Goal: Task Accomplishment & Management: Use online tool/utility

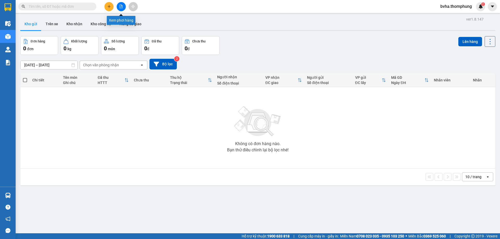
click at [122, 7] on icon "file-add" at bounding box center [121, 7] width 3 height 4
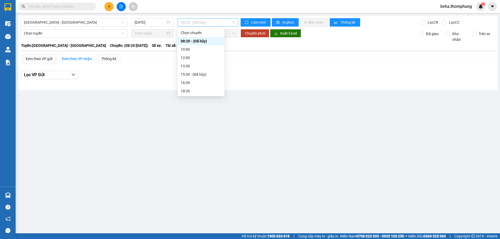
click at [223, 23] on span "08:20 - (Đã hủy)" at bounding box center [208, 22] width 54 height 8
click at [196, 49] on div "10:00" at bounding box center [201, 50] width 41 height 6
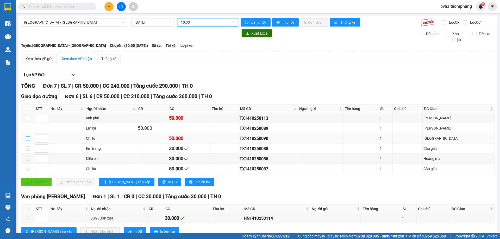
click at [28, 137] on input "checkbox" at bounding box center [28, 138] width 4 height 4
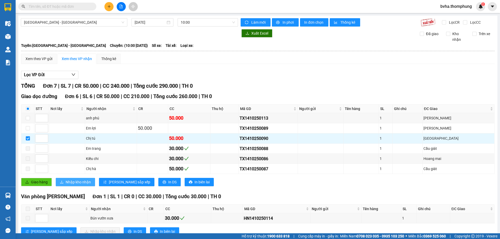
click at [86, 182] on span "Nhập kho nhận" at bounding box center [78, 182] width 25 height 6
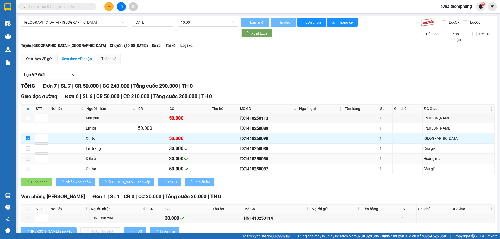
checkbox input "false"
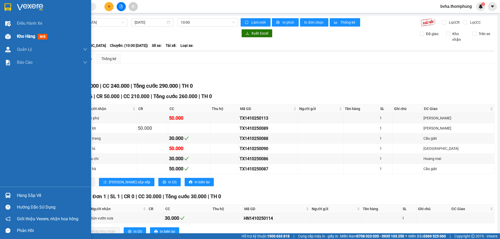
click at [14, 34] on div "Kho hàng mới" at bounding box center [45, 36] width 91 height 13
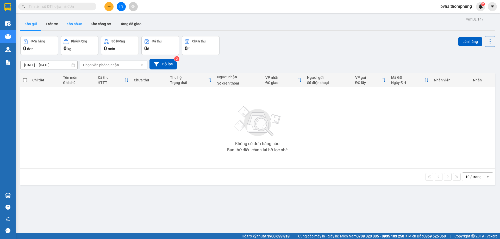
click at [72, 20] on button "Kho nhận" at bounding box center [74, 24] width 24 height 12
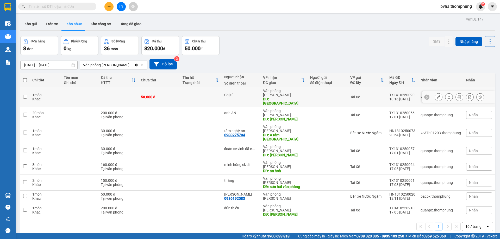
click at [436, 94] on button at bounding box center [438, 97] width 7 height 9
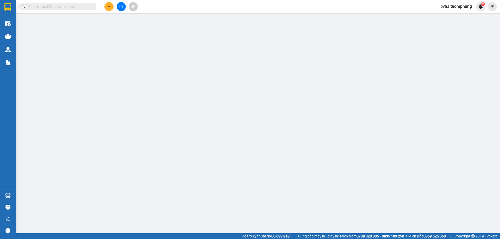
type input "Chị tú"
type input "[GEOGRAPHIC_DATA]"
type input "0"
type input "50.000"
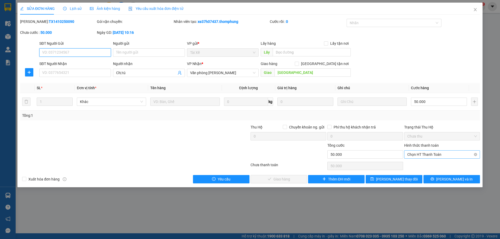
click at [435, 156] on span "Chọn HT Thanh Toán" at bounding box center [441, 155] width 69 height 8
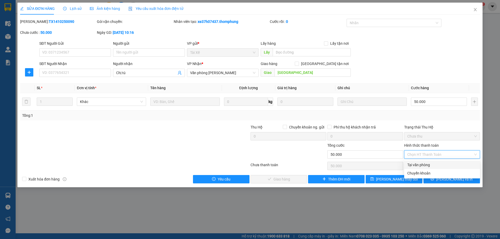
click at [424, 166] on div "Tại văn phòng" at bounding box center [441, 165] width 69 height 6
type input "0"
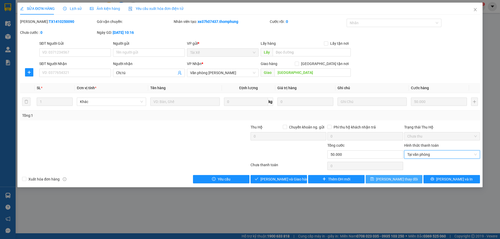
click at [391, 180] on span "[PERSON_NAME] thay đổi" at bounding box center [397, 179] width 42 height 6
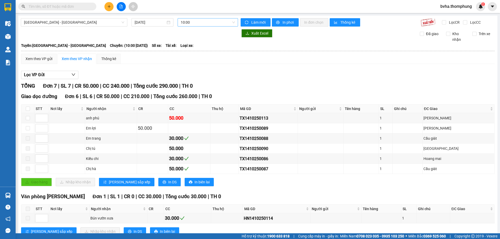
click at [203, 23] on span "10:00" at bounding box center [208, 22] width 54 height 8
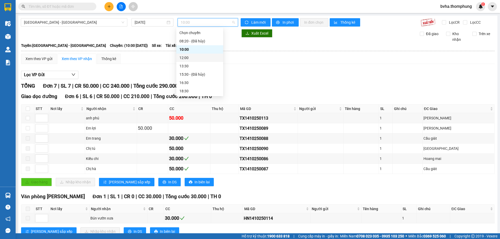
click at [198, 58] on div "12:00" at bounding box center [199, 58] width 41 height 6
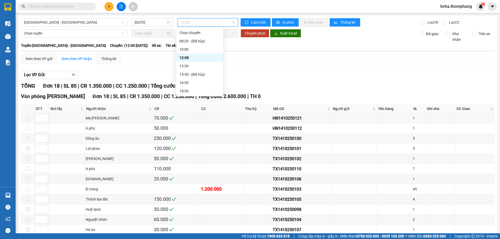
click at [208, 19] on span "12:00" at bounding box center [208, 22] width 54 height 8
click at [194, 67] on div "13:30" at bounding box center [199, 66] width 41 height 6
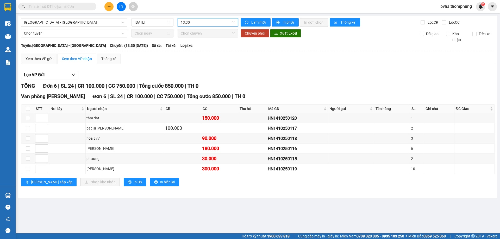
click at [198, 21] on span "13:30" at bounding box center [208, 22] width 54 height 8
click at [187, 84] on div "16:30" at bounding box center [201, 83] width 41 height 6
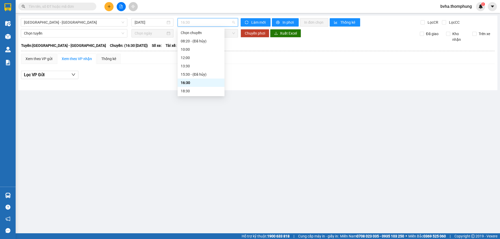
click at [200, 25] on span "16:30" at bounding box center [208, 22] width 54 height 8
click at [194, 90] on div "18:30" at bounding box center [201, 91] width 41 height 6
click at [201, 18] on div "[GEOGRAPHIC_DATA] - [GEOGRAPHIC_DATA] [DATE] 18:30 18:30 Làm mới In phơi In đơn…" at bounding box center [257, 53] width 479 height 75
click at [203, 21] on span "18:30" at bounding box center [208, 22] width 54 height 8
click at [196, 47] on div "10:00" at bounding box center [201, 50] width 41 height 6
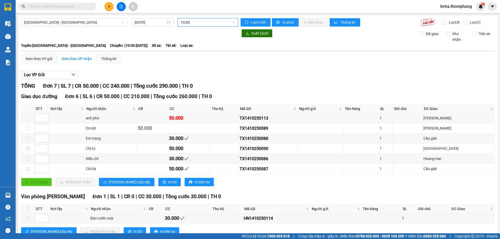
click at [220, 21] on span "10:00" at bounding box center [208, 22] width 54 height 8
click at [188, 65] on div "13:30" at bounding box center [199, 66] width 41 height 6
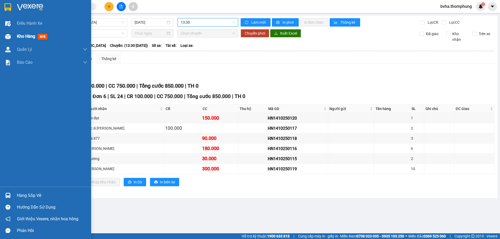
click at [8, 40] on div at bounding box center [7, 36] width 9 height 9
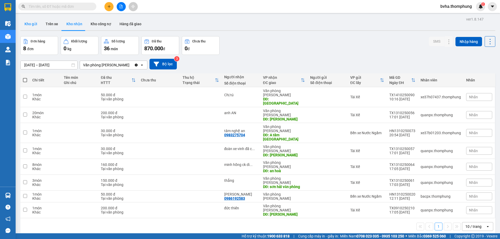
click at [30, 25] on button "Kho gửi" at bounding box center [30, 24] width 21 height 12
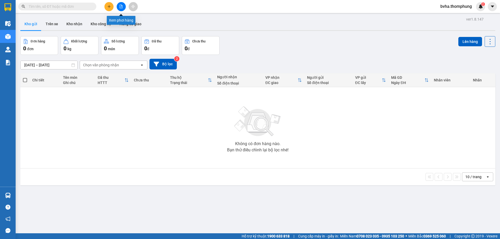
click at [121, 8] on icon "file-add" at bounding box center [121, 7] width 4 height 4
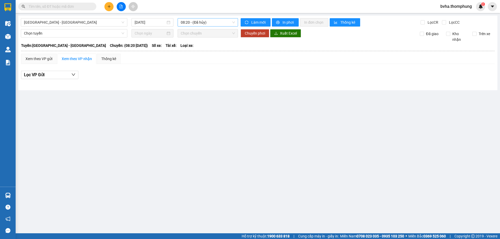
click at [211, 22] on span "08:20 - (Đã hủy)" at bounding box center [208, 22] width 54 height 8
click at [194, 49] on div "10:00" at bounding box center [201, 50] width 41 height 6
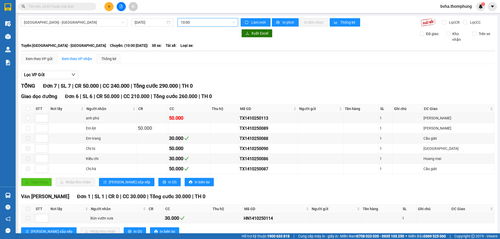
click at [204, 19] on span "10:00" at bounding box center [208, 22] width 54 height 8
click at [192, 58] on div "12:00" at bounding box center [199, 58] width 41 height 6
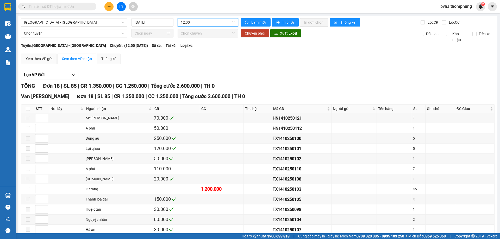
click at [224, 25] on span "12:00" at bounding box center [208, 22] width 54 height 8
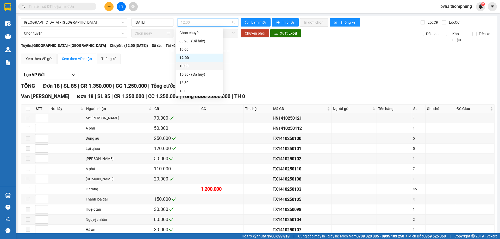
click at [201, 64] on div "13:30" at bounding box center [199, 66] width 41 height 6
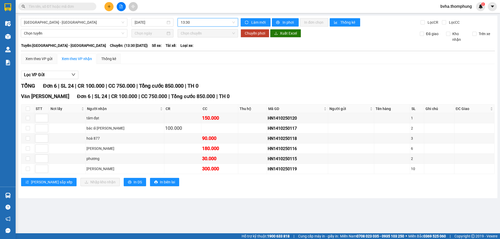
click at [219, 19] on span "13:30" at bounding box center [208, 22] width 54 height 8
click at [190, 83] on div "16:30" at bounding box center [201, 83] width 41 height 6
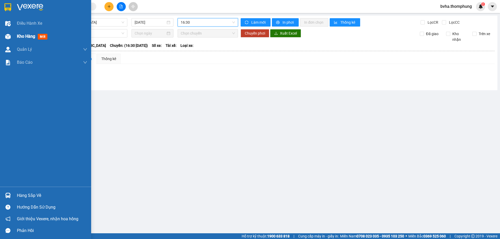
click at [10, 37] on img at bounding box center [7, 36] width 5 height 5
